Goal: Task Accomplishment & Management: Manage account settings

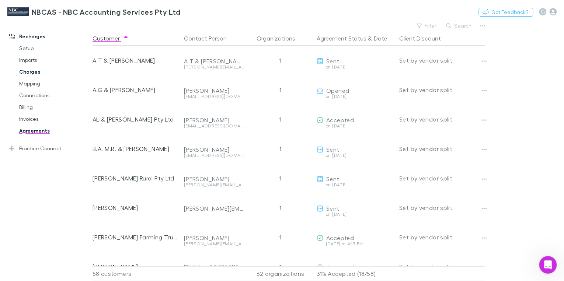
click at [30, 73] on link "Charges" at bounding box center [54, 72] width 84 height 12
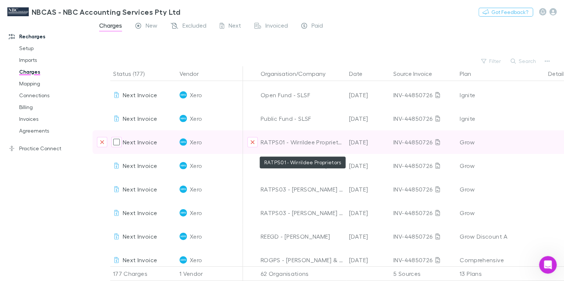
scroll to position [1298, 0]
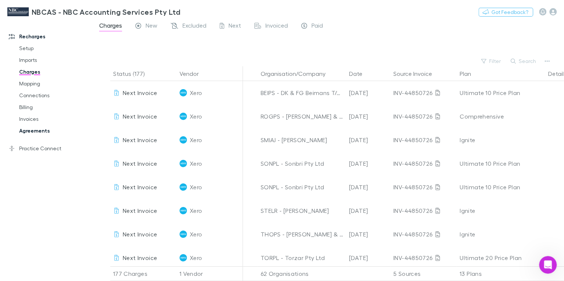
click at [44, 128] on link "Agreements" at bounding box center [54, 131] width 84 height 12
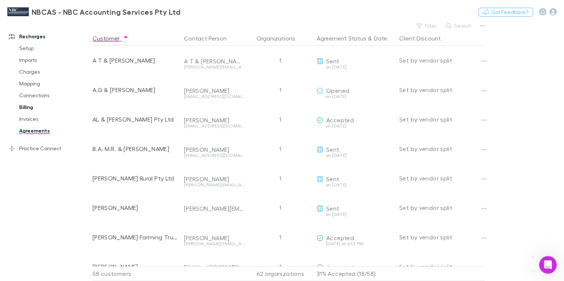
click at [24, 108] on link "Billing" at bounding box center [54, 107] width 84 height 12
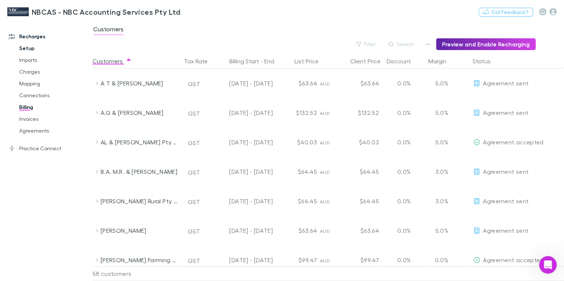
click at [25, 49] on link "Setup" at bounding box center [54, 48] width 84 height 12
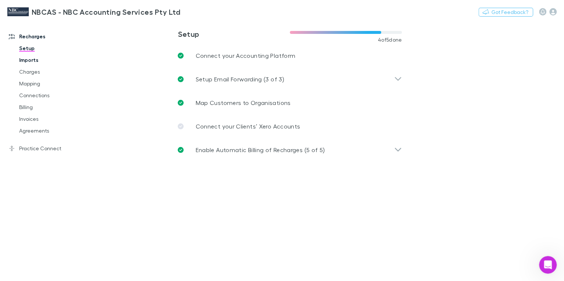
click at [28, 62] on link "Imports" at bounding box center [54, 60] width 84 height 12
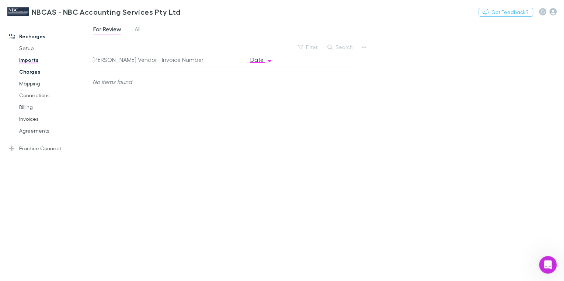
click at [29, 72] on link "Charges" at bounding box center [54, 72] width 84 height 12
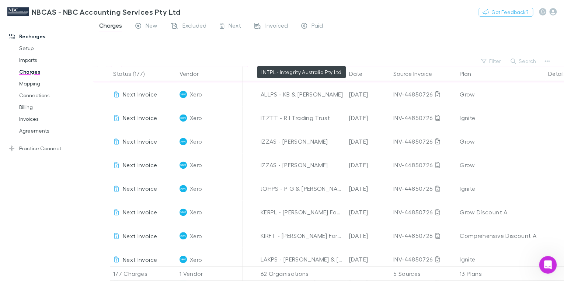
scroll to position [561, 0]
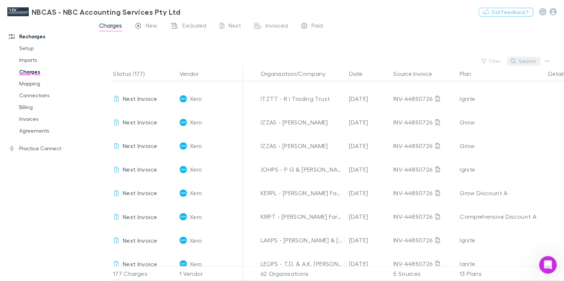
click at [528, 63] on button "Search" at bounding box center [524, 61] width 34 height 9
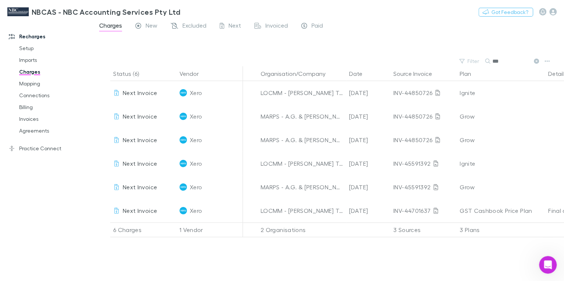
scroll to position [0, 0]
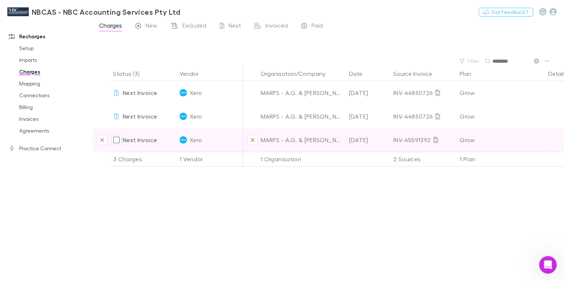
type input "********"
click at [131, 142] on span "Next Invoice" at bounding box center [140, 139] width 34 height 7
drag, startPoint x: 427, startPoint y: 136, endPoint x: 422, endPoint y: 142, distance: 7.8
click at [426, 138] on div "INV-45591392" at bounding box center [424, 140] width 60 height 24
click at [422, 142] on div "INV-45591392" at bounding box center [424, 140] width 60 height 24
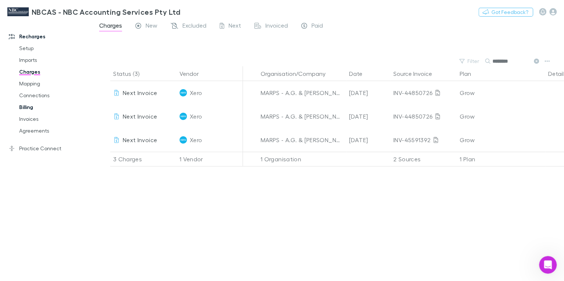
click at [27, 107] on link "Billing" at bounding box center [54, 107] width 84 height 12
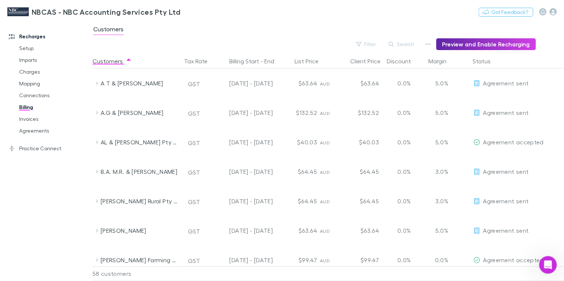
click at [405, 46] on button "Search" at bounding box center [402, 44] width 34 height 9
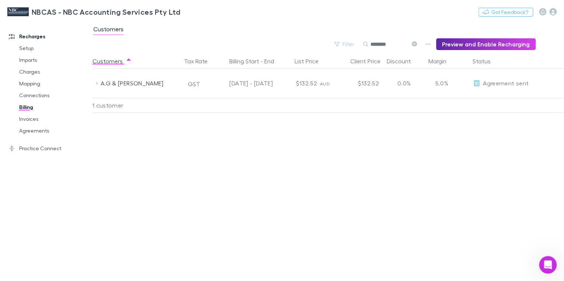
type input "********"
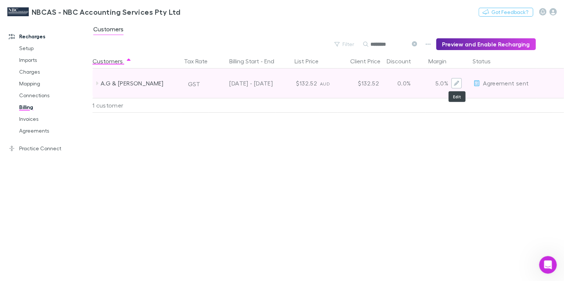
click at [456, 83] on icon "Edit" at bounding box center [456, 83] width 5 height 5
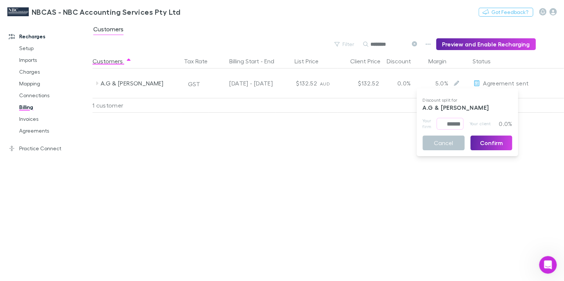
click at [456, 84] on div at bounding box center [282, 140] width 564 height 281
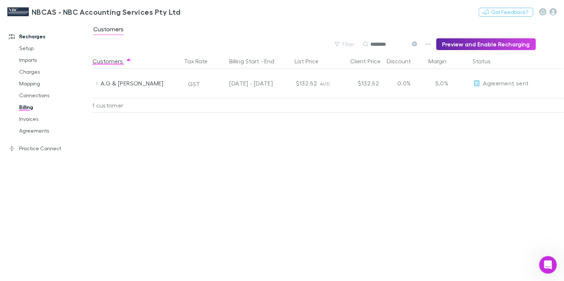
click at [257, 140] on div "Customers Tax Rate Billing Start - End List Price Client Price Discount Margin …" at bounding box center [329, 168] width 472 height 228
